Goal: Information Seeking & Learning: Learn about a topic

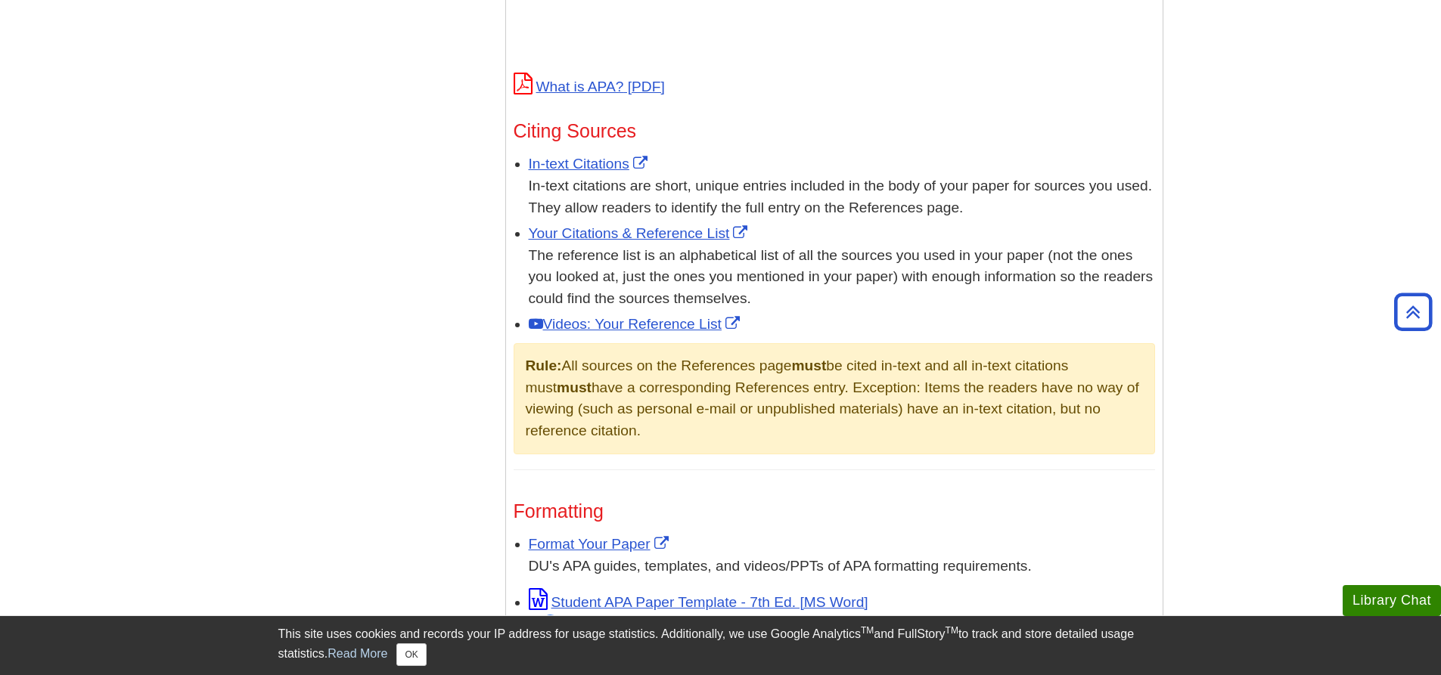
scroll to position [781, 0]
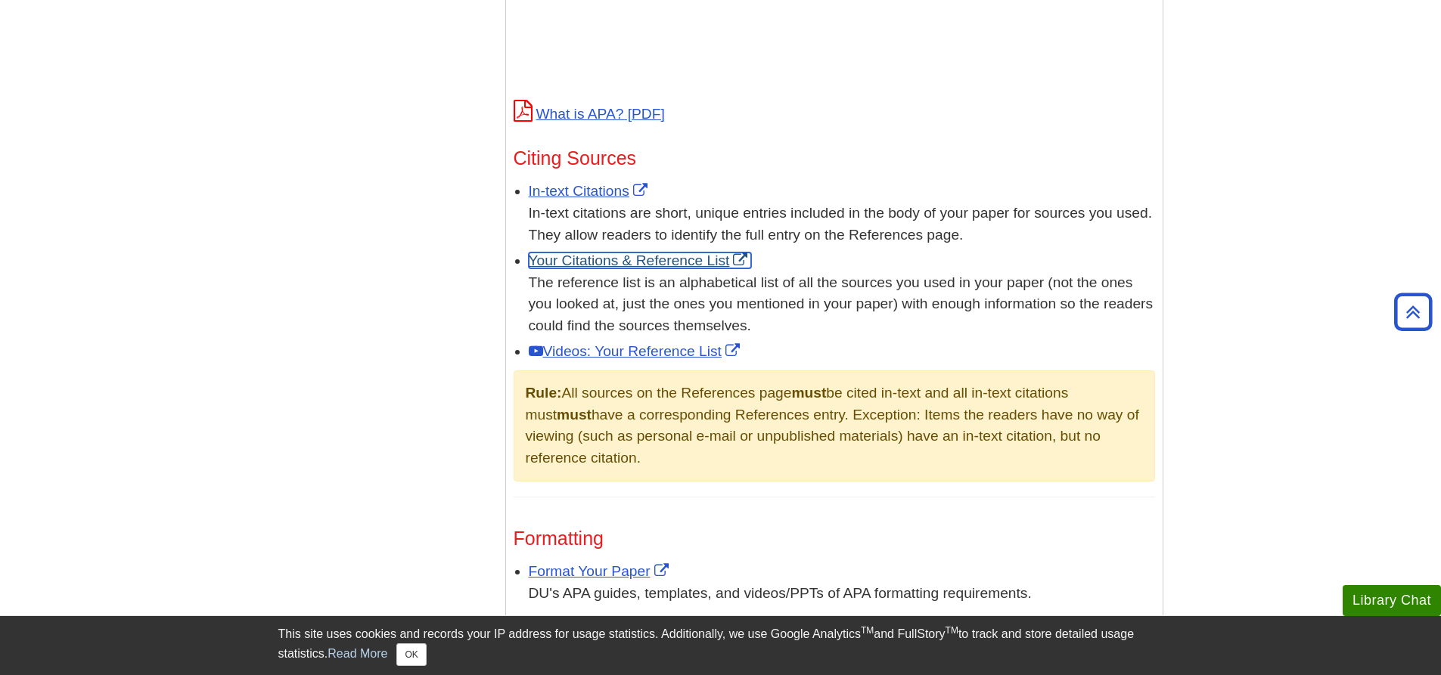
click at [626, 253] on link "Your Citations & Reference List" at bounding box center [640, 261] width 223 height 16
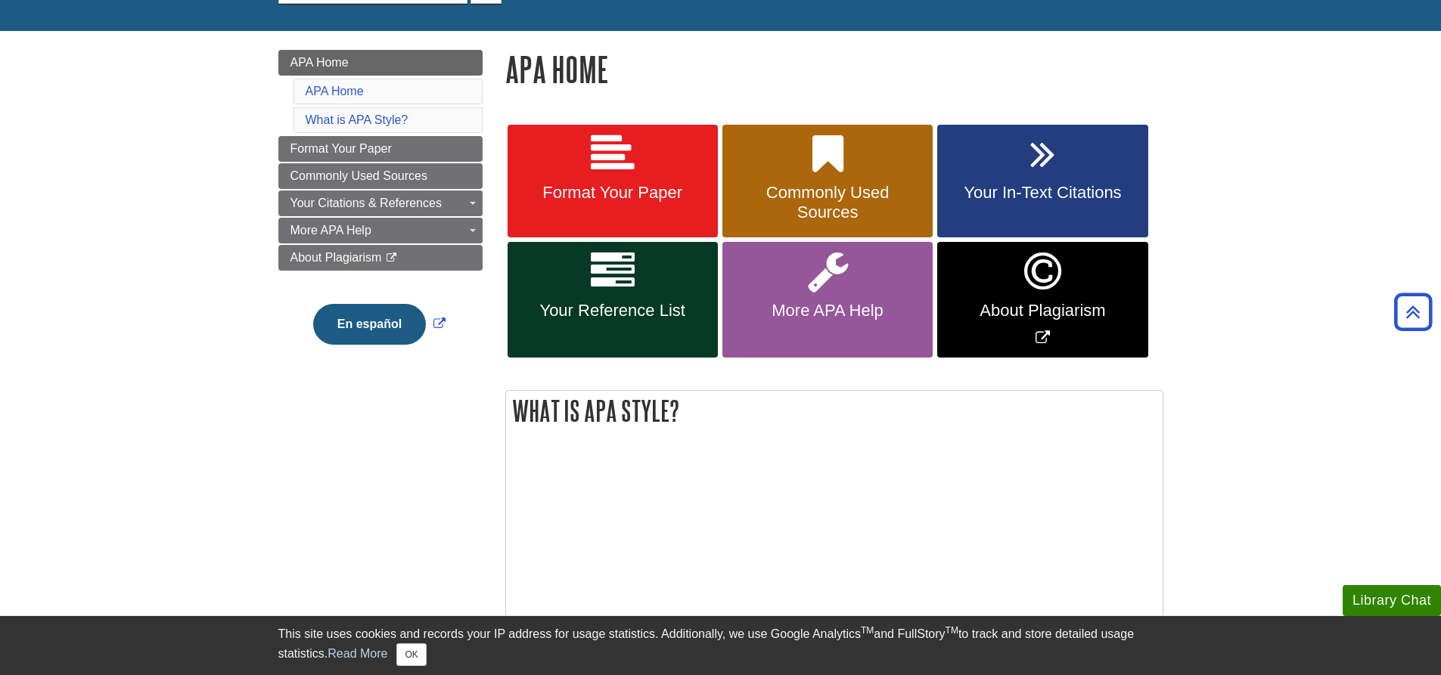
scroll to position [175, 0]
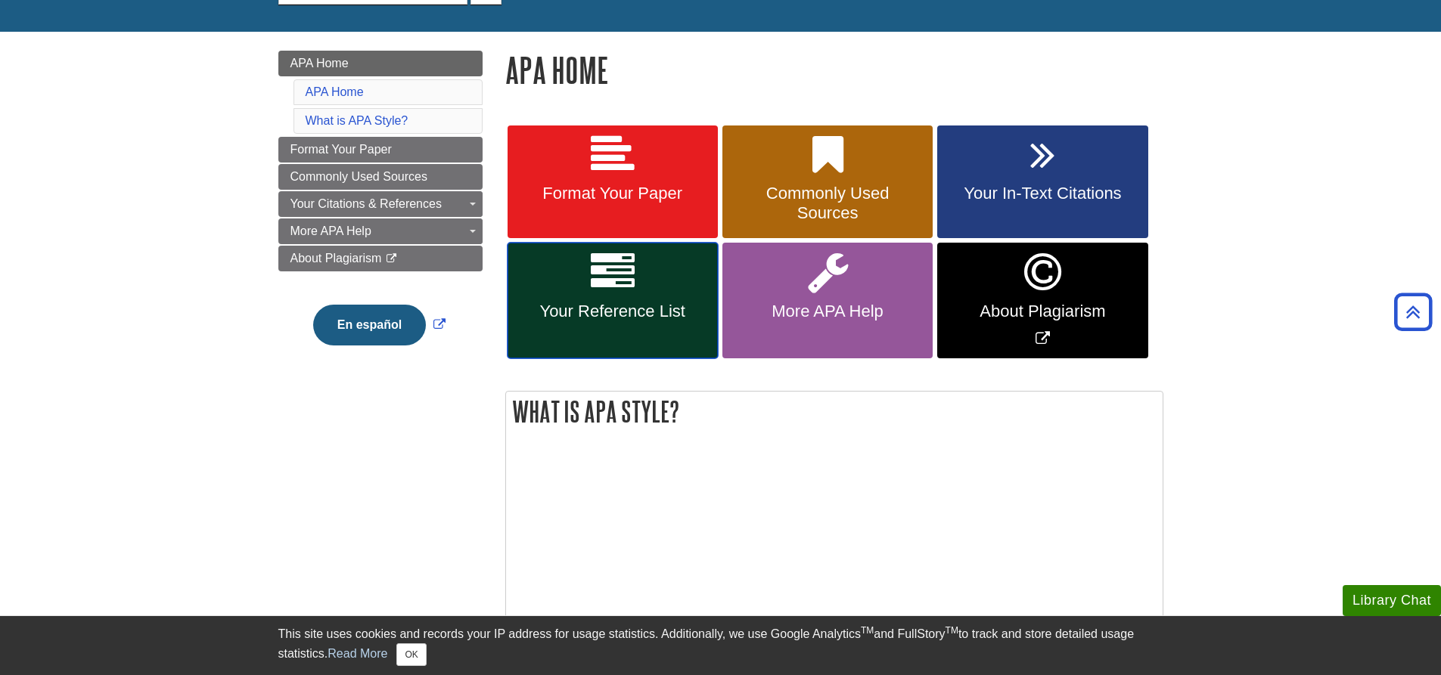
click at [616, 319] on span "Your Reference List" at bounding box center [613, 312] width 188 height 20
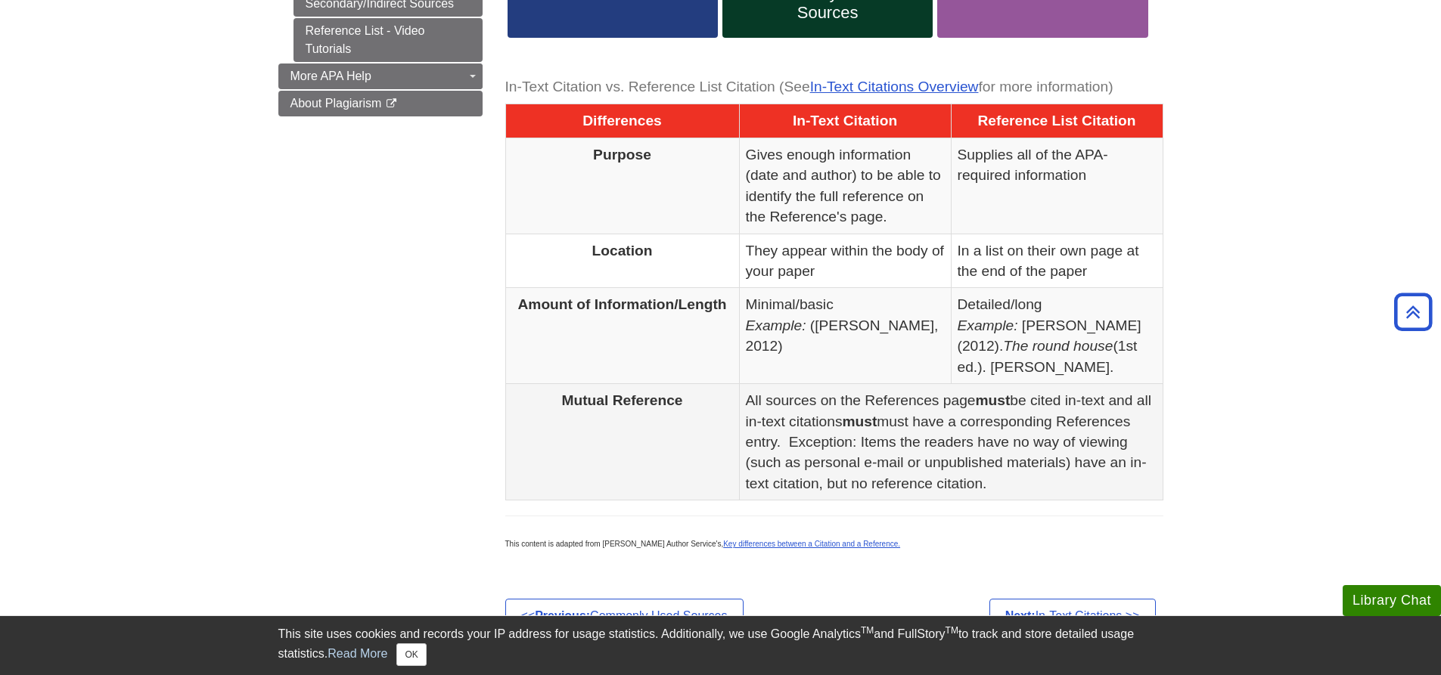
scroll to position [726, 0]
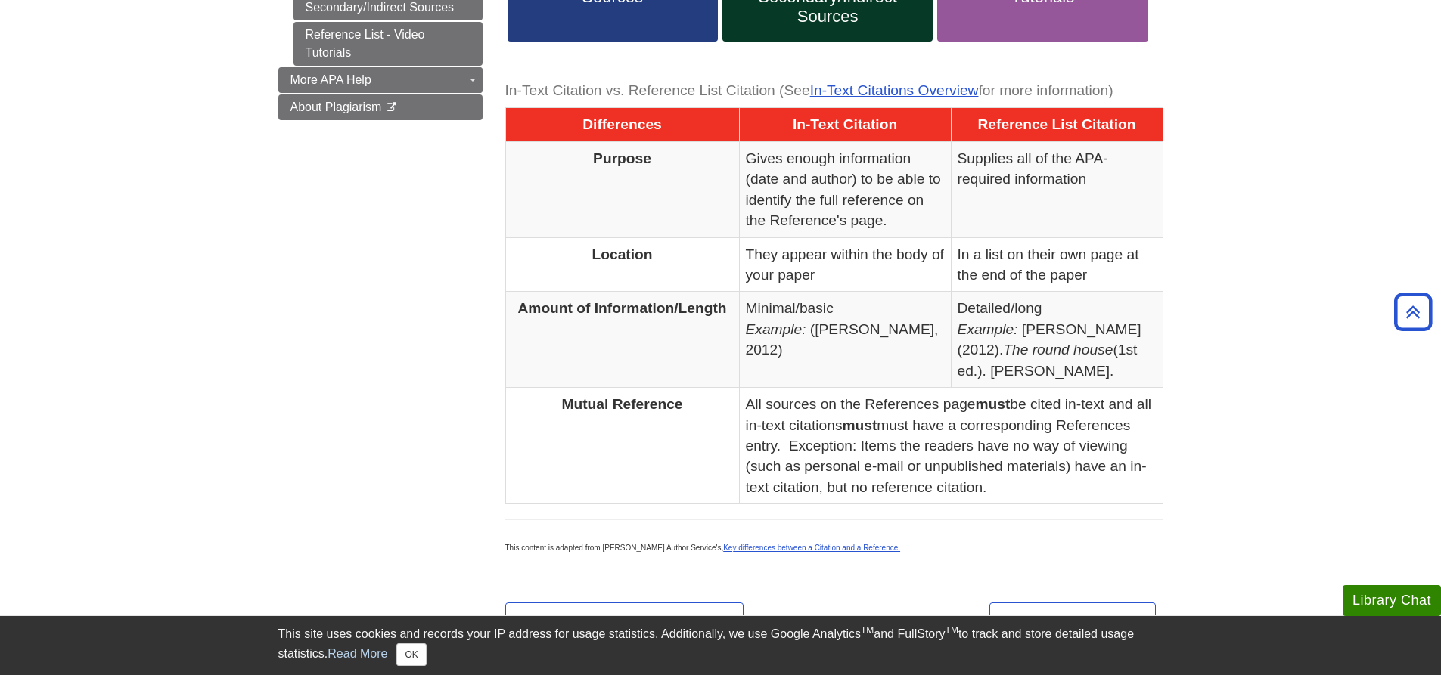
click at [1095, 132] on span "Reference List Citation" at bounding box center [1057, 124] width 158 height 16
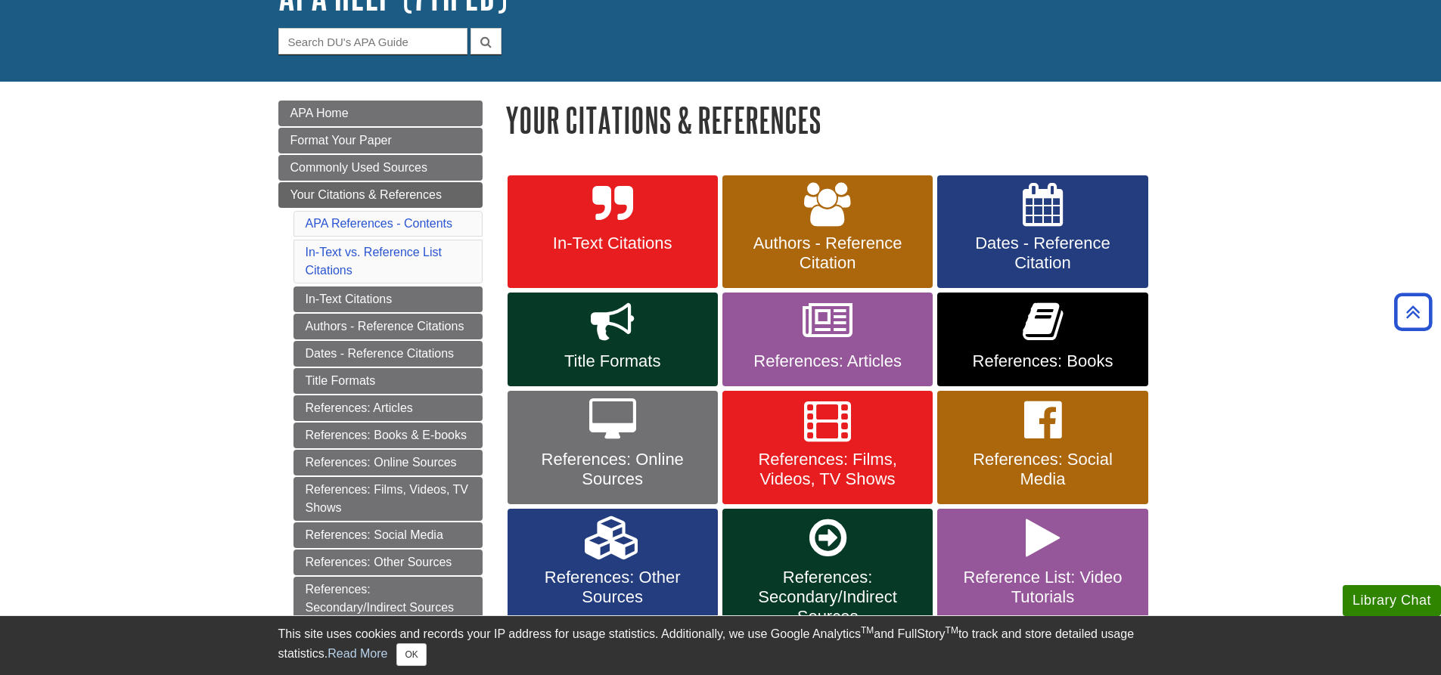
scroll to position [121, 0]
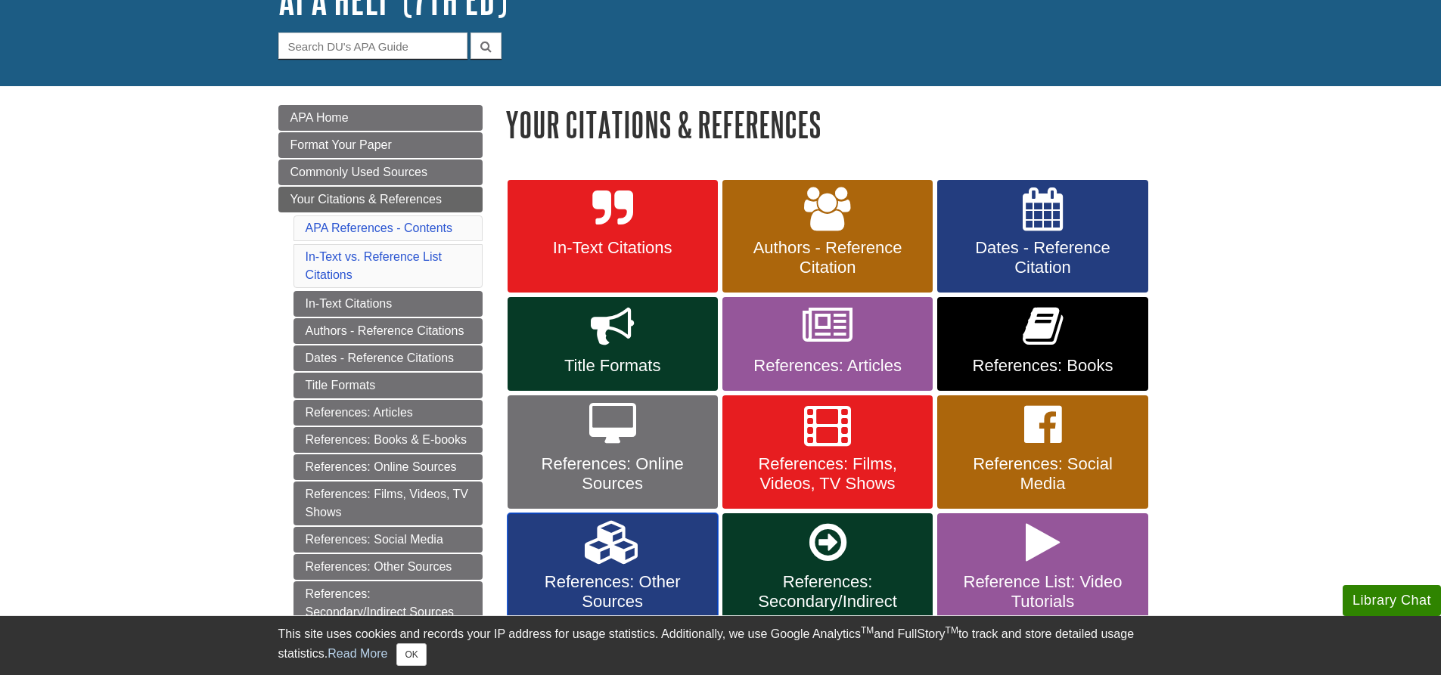
click at [675, 562] on link "References: Other Sources" at bounding box center [613, 580] width 210 height 133
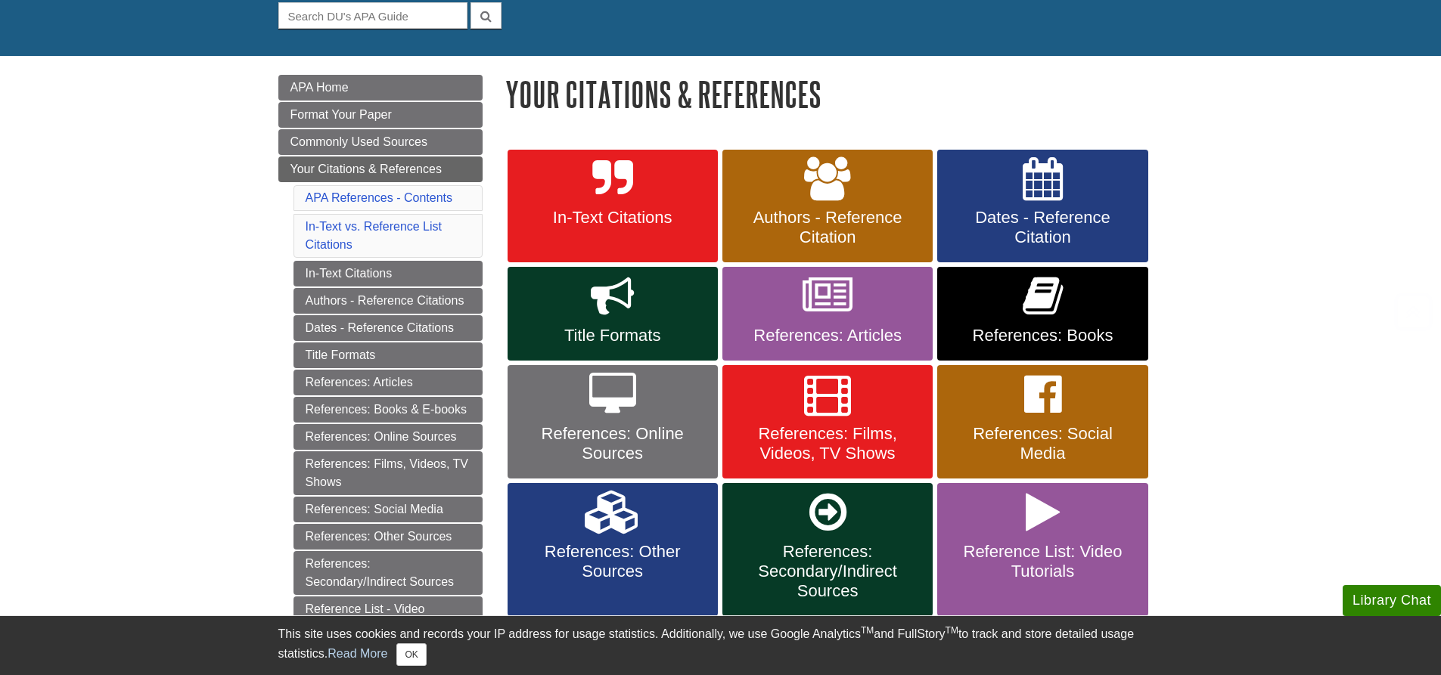
scroll to position [227, 0]
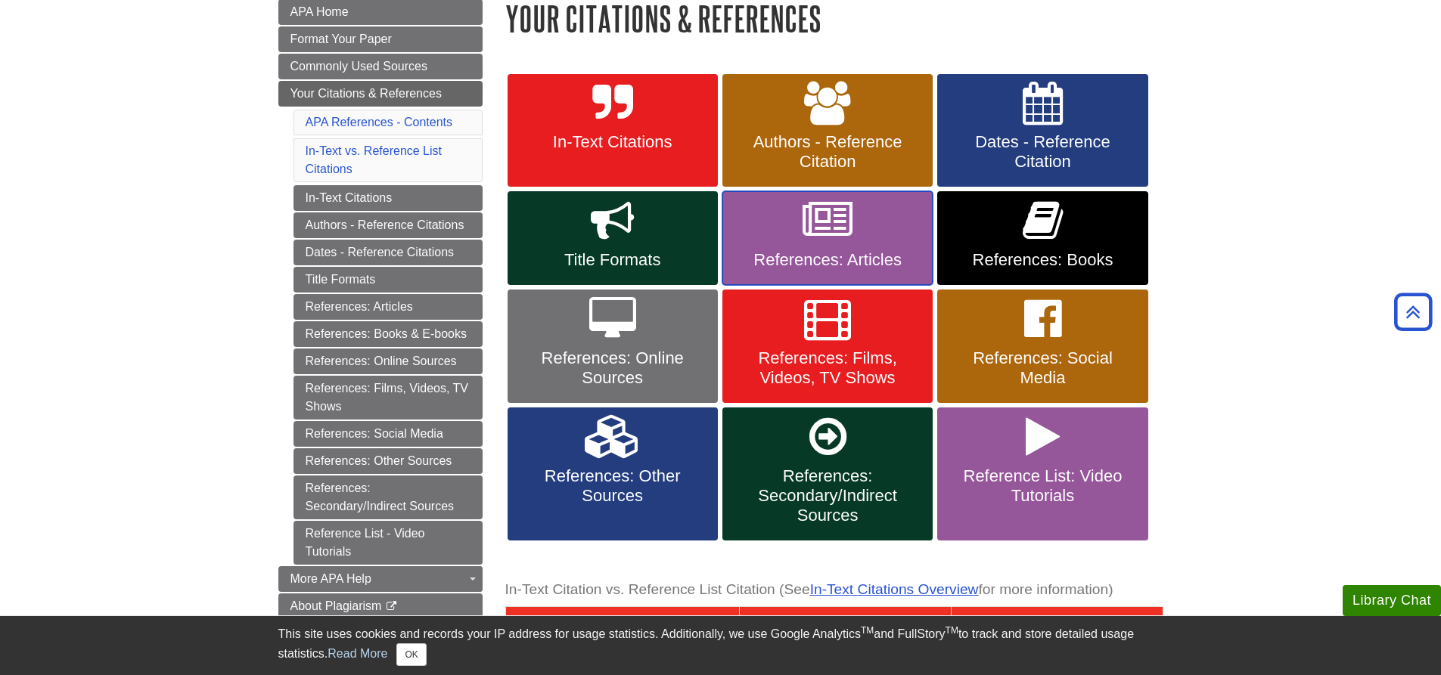
click at [851, 278] on link "References: Articles" at bounding box center [827, 238] width 210 height 94
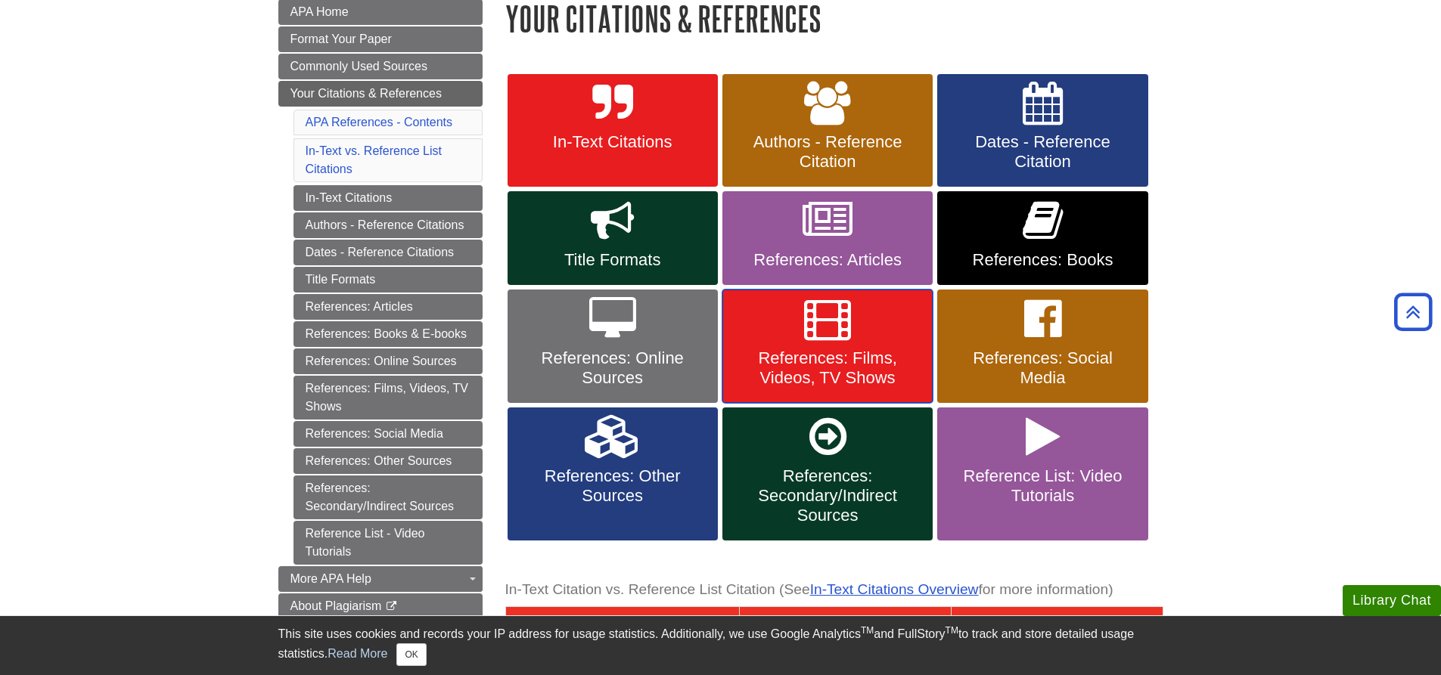
click at [886, 359] on span "References: Films, Videos, TV Shows" at bounding box center [828, 368] width 188 height 39
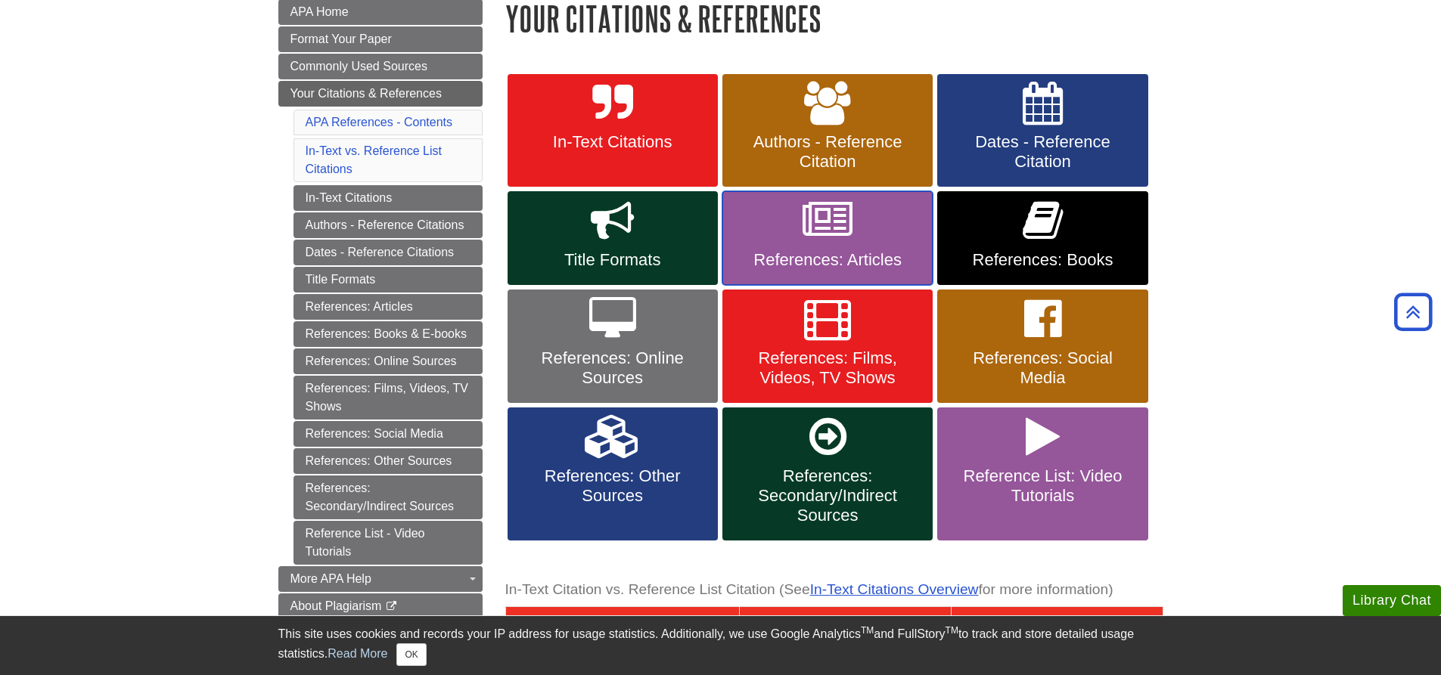
click at [821, 247] on link "References: Articles" at bounding box center [827, 238] width 210 height 94
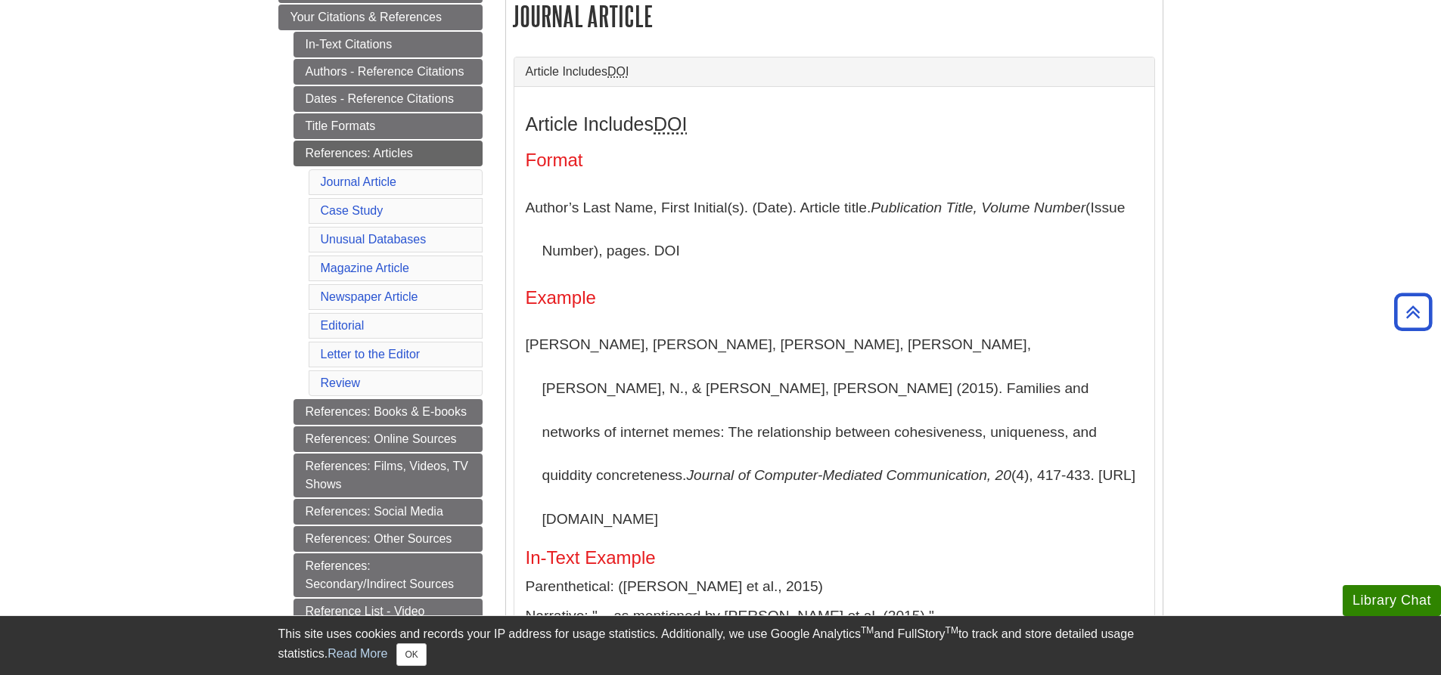
scroll to position [303, 0]
